Goal: Information Seeking & Learning: Learn about a topic

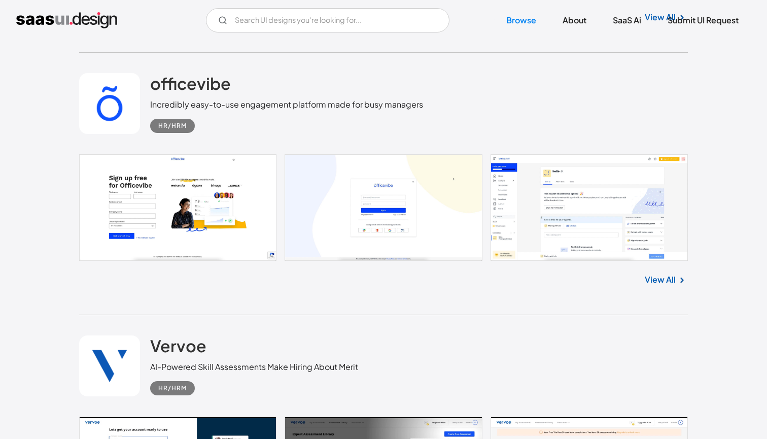
scroll to position [811, 0]
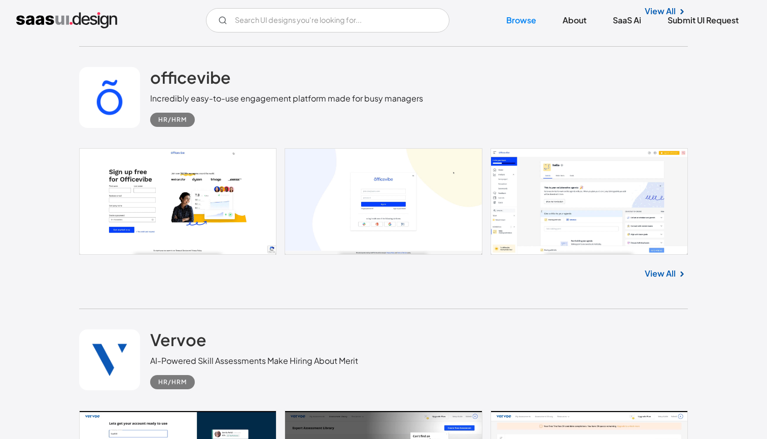
click at [599, 174] on link at bounding box center [383, 201] width 609 height 107
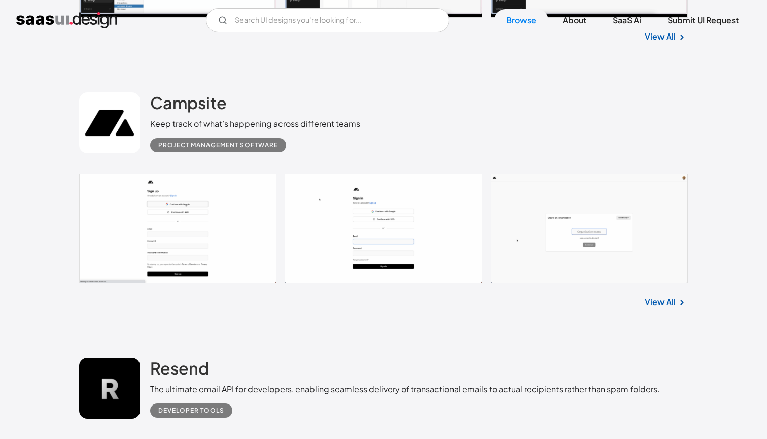
scroll to position [3497, 0]
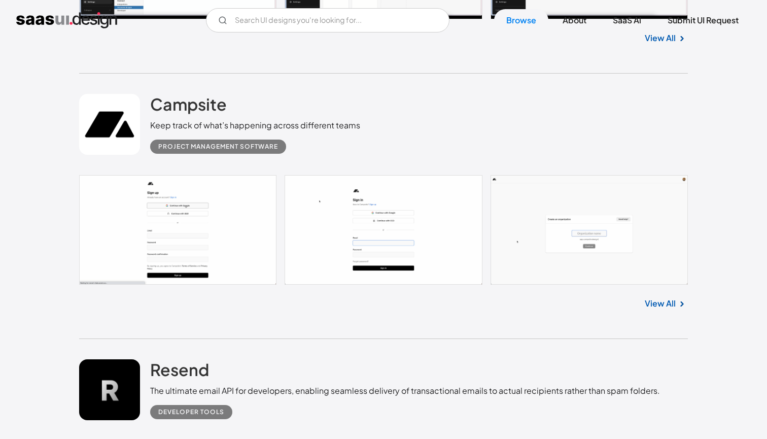
click at [650, 306] on link "View All" at bounding box center [660, 303] width 31 height 12
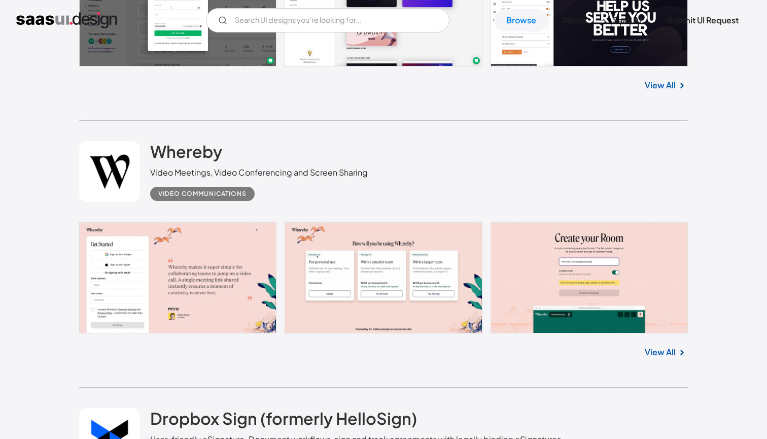
scroll to position [5062, 0]
click at [656, 346] on link "View All" at bounding box center [660, 352] width 31 height 12
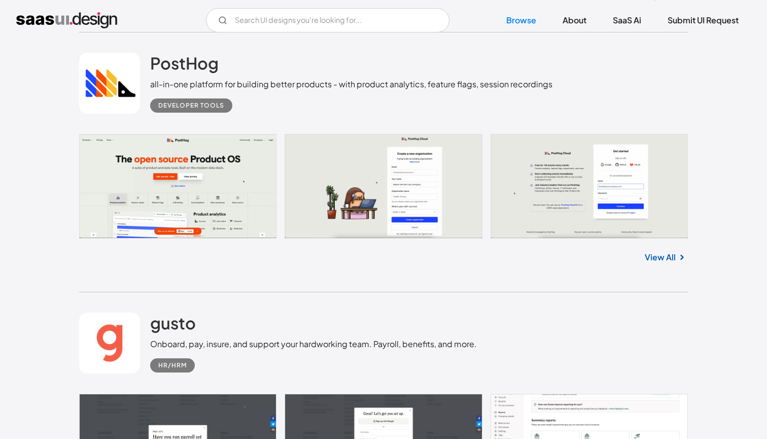
scroll to position [7589, 0]
click at [674, 256] on link "View All" at bounding box center [660, 257] width 31 height 12
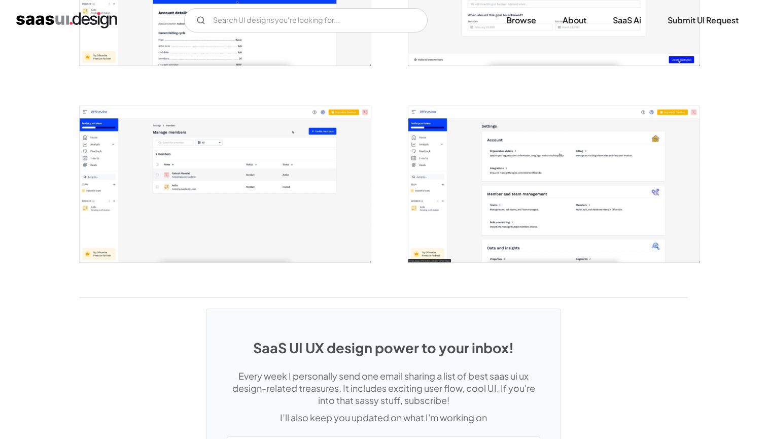
scroll to position [2302, 0]
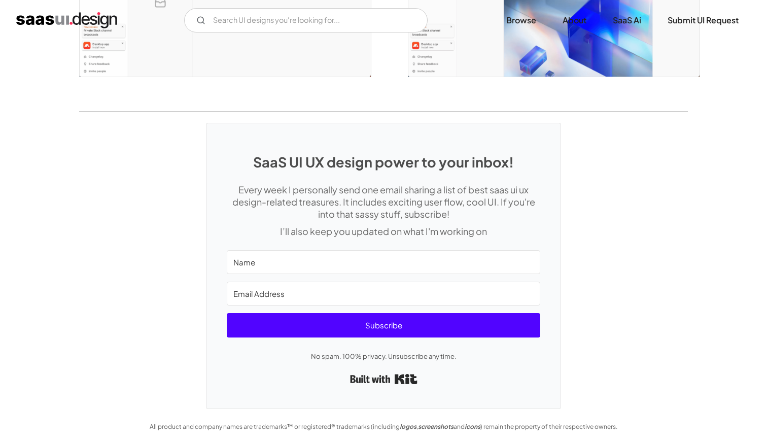
scroll to position [2336, 0]
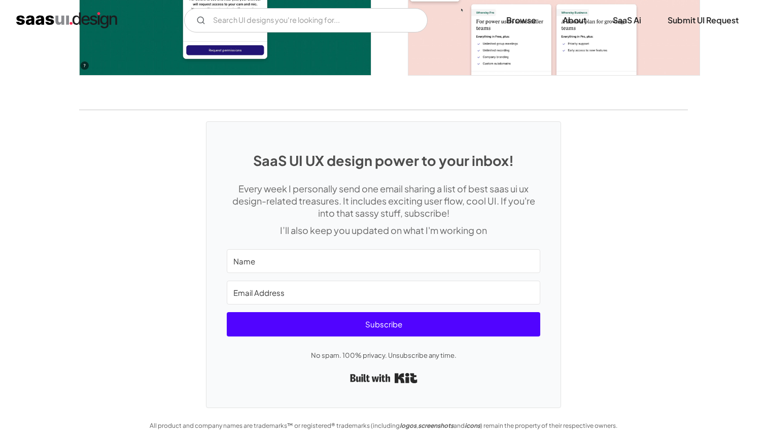
scroll to position [1961, 0]
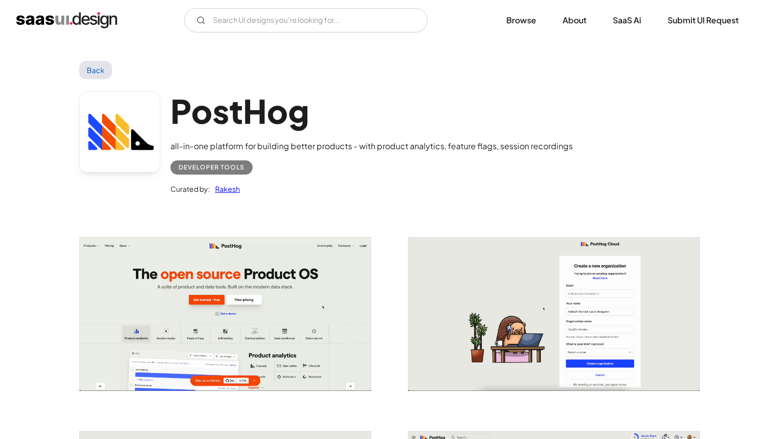
click at [261, 320] on img "open lightbox" at bounding box center [225, 313] width 291 height 153
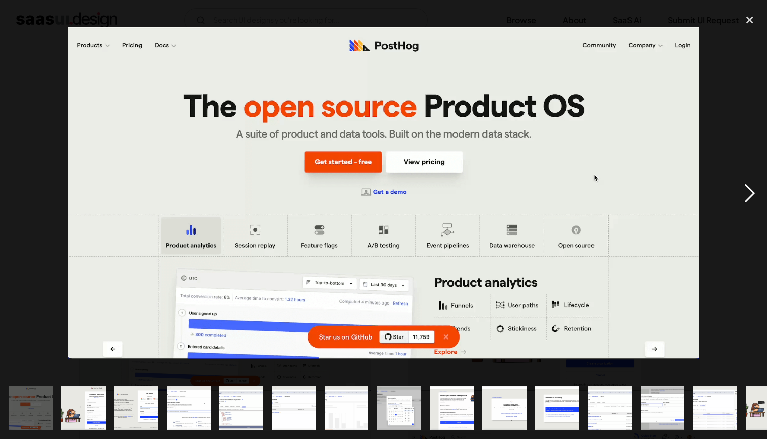
click at [756, 193] on div "next image" at bounding box center [750, 193] width 35 height 369
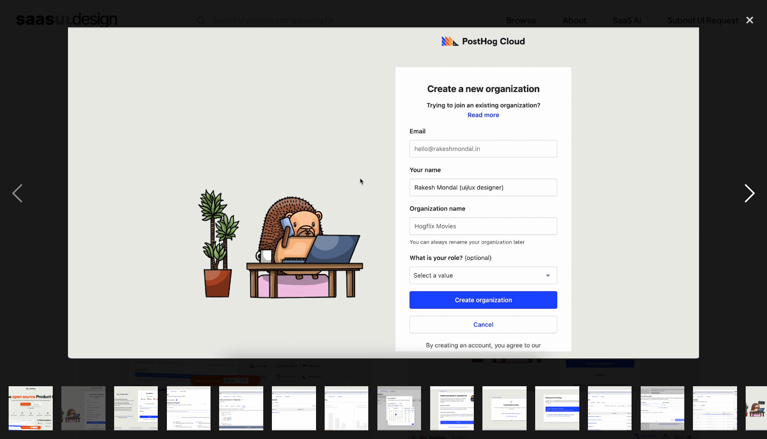
click at [756, 193] on div "next image" at bounding box center [750, 193] width 35 height 369
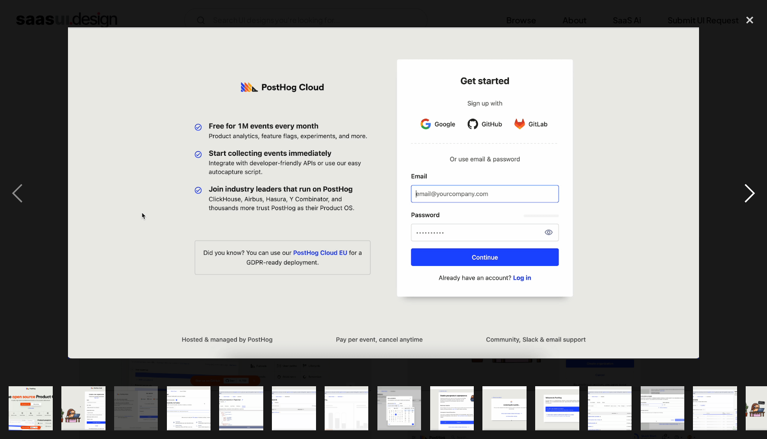
click at [756, 193] on div "next image" at bounding box center [750, 193] width 35 height 369
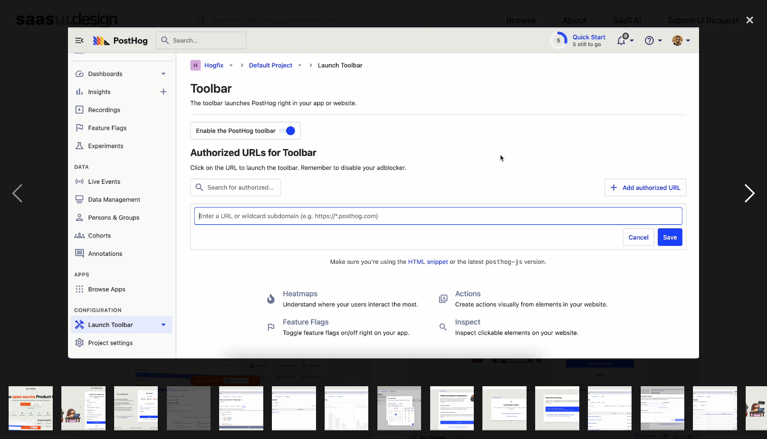
click at [756, 193] on div "next image" at bounding box center [750, 193] width 35 height 369
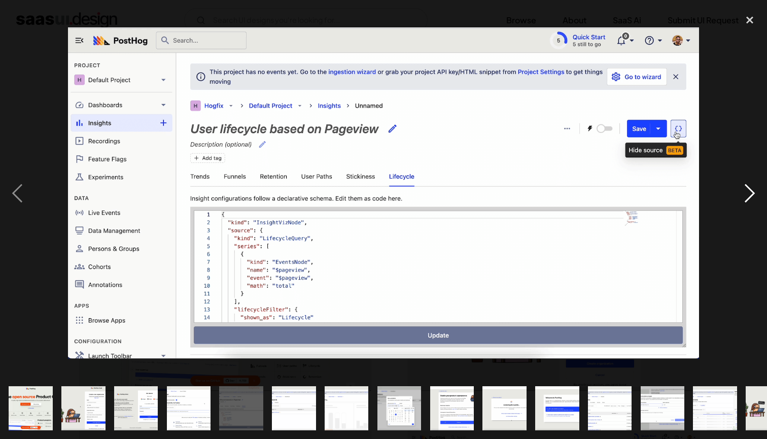
click at [756, 193] on div "next image" at bounding box center [750, 193] width 35 height 369
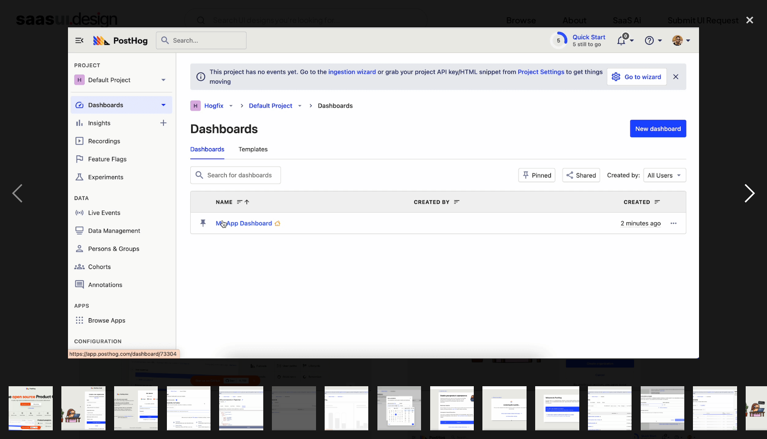
click at [756, 193] on div "next image" at bounding box center [750, 193] width 35 height 369
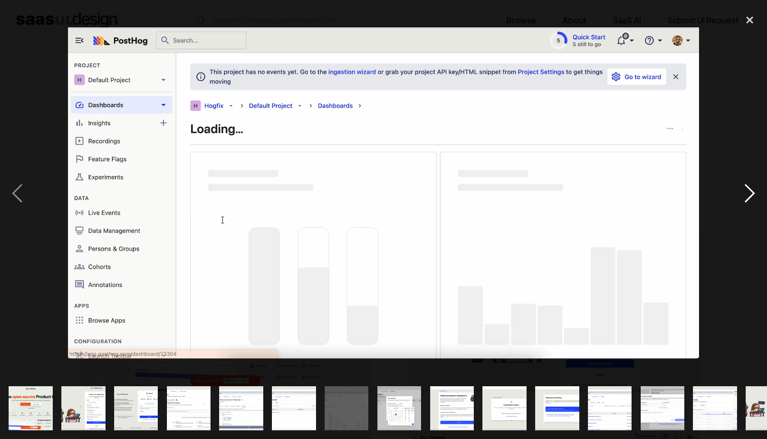
click at [756, 193] on div "next image" at bounding box center [750, 193] width 35 height 369
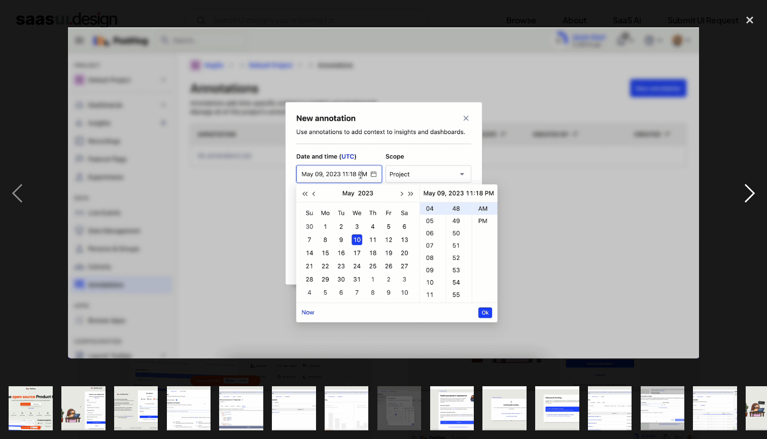
click at [756, 193] on div "next image" at bounding box center [750, 193] width 35 height 369
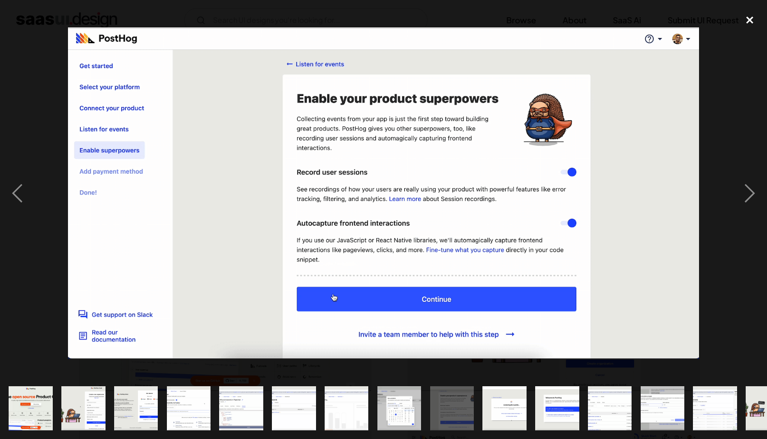
click at [747, 16] on div "close lightbox" at bounding box center [750, 20] width 35 height 22
